Goal: Download file/media

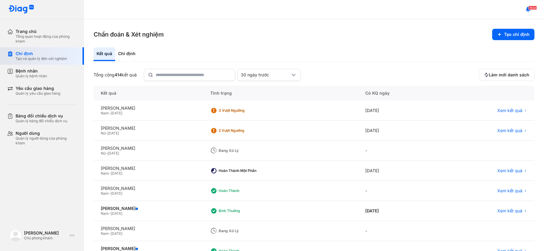
scroll to position [81, 0]
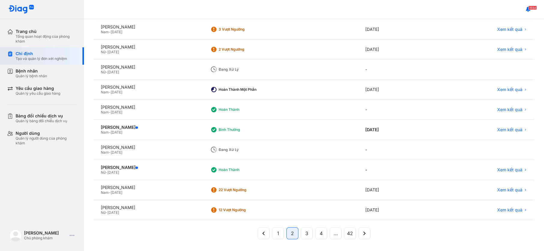
click at [37, 54] on div "Chỉ định" at bounding box center [42, 53] width 52 height 5
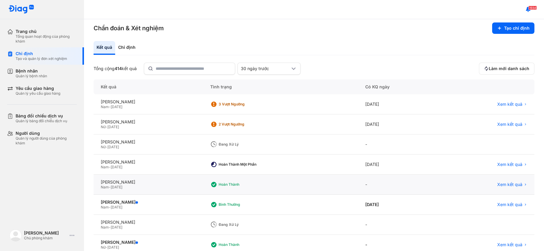
scroll to position [0, 0]
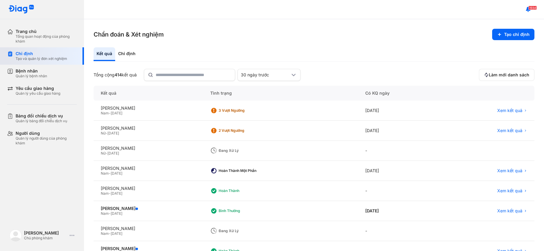
click at [50, 55] on div "Chỉ định" at bounding box center [42, 53] width 52 height 5
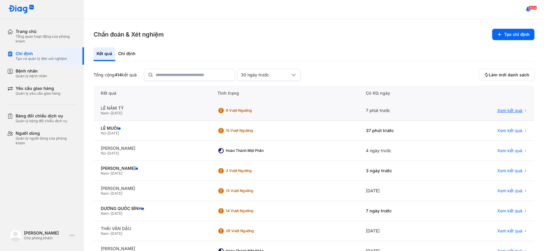
click at [505, 110] on span "Xem kết quả" at bounding box center [509, 110] width 25 height 5
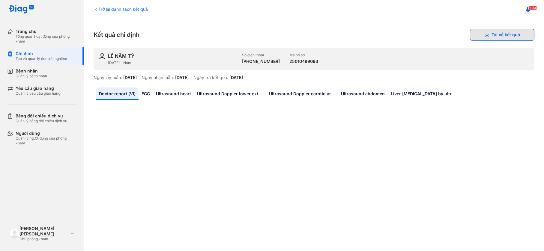
click at [496, 32] on button "Tải về kết quả" at bounding box center [502, 35] width 64 height 12
click at [39, 55] on div "Chỉ định" at bounding box center [42, 53] width 52 height 5
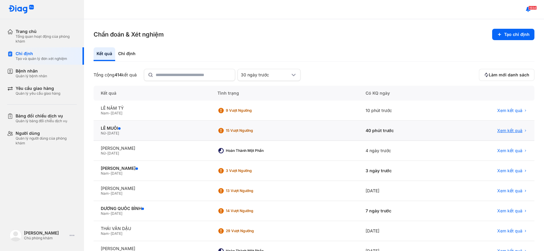
click at [507, 130] on span "Xem kết quả" at bounding box center [509, 130] width 25 height 5
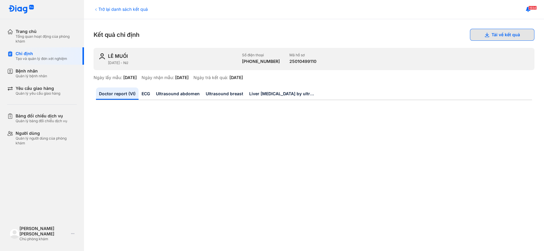
click at [494, 35] on button "Tải về kết quả" at bounding box center [502, 35] width 64 height 12
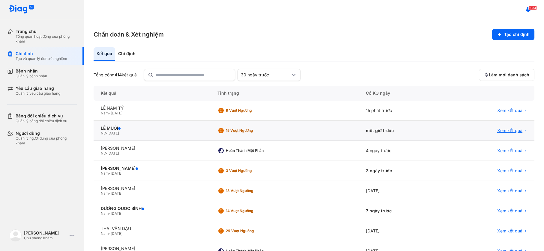
click at [501, 130] on span "Xem kết quả" at bounding box center [509, 130] width 25 height 5
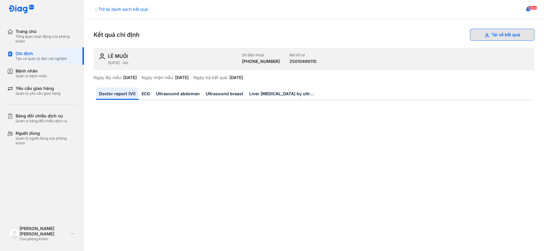
click at [484, 35] on button "Tải về kết quả" at bounding box center [502, 35] width 64 height 12
